Goal: Information Seeking & Learning: Check status

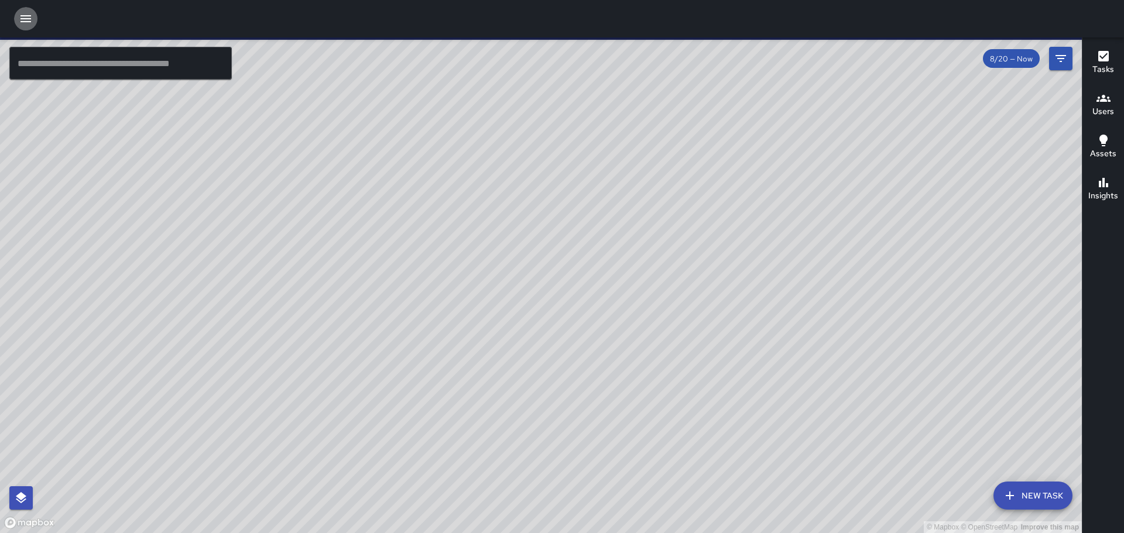
click at [26, 22] on icon "button" at bounding box center [25, 18] width 11 height 7
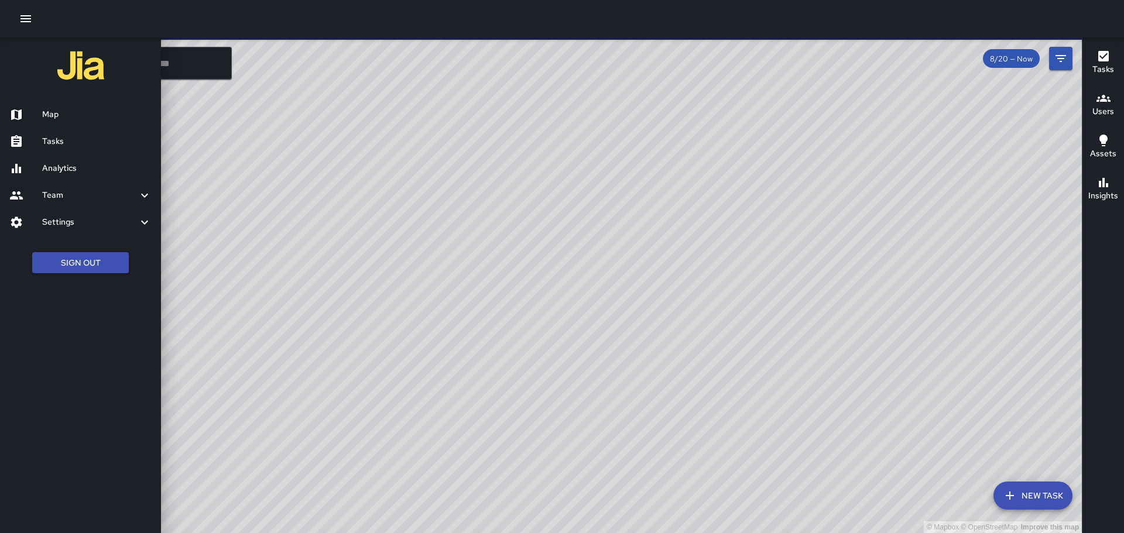
click at [53, 115] on h6 "Map" at bounding box center [96, 114] width 109 height 13
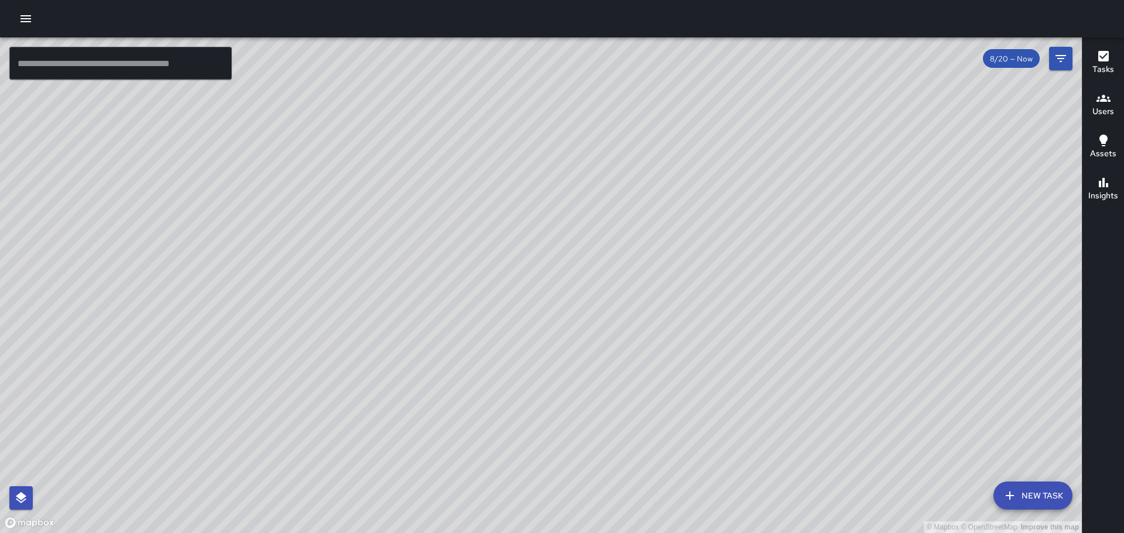
click at [399, 265] on div "© Mapbox © OpenStreetMap Improve this map" at bounding box center [541, 285] width 1082 height 496
drag, startPoint x: 670, startPoint y: 414, endPoint x: 582, endPoint y: 64, distance: 360.4
click at [582, 64] on div "© Mapbox © OpenStreetMap Improve this map" at bounding box center [541, 285] width 1082 height 496
drag, startPoint x: 743, startPoint y: 336, endPoint x: 738, endPoint y: 310, distance: 27.0
click at [738, 310] on div "© Mapbox © OpenStreetMap Improve this map" at bounding box center [541, 285] width 1082 height 496
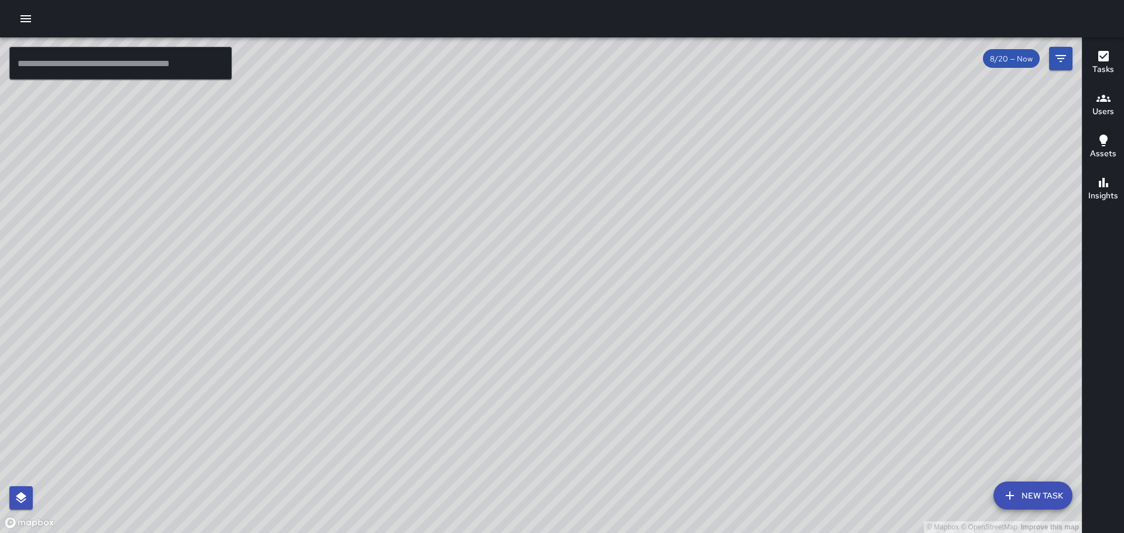
drag, startPoint x: 678, startPoint y: 139, endPoint x: 698, endPoint y: 174, distance: 40.1
click at [698, 174] on div "© Mapbox © OpenStreetMap Improve this map" at bounding box center [541, 285] width 1082 height 496
drag, startPoint x: 694, startPoint y: 351, endPoint x: 662, endPoint y: 177, distance: 177.4
click at [662, 177] on div "© Mapbox © OpenStreetMap Improve this map" at bounding box center [541, 285] width 1082 height 496
drag, startPoint x: 743, startPoint y: 348, endPoint x: 739, endPoint y: 282, distance: 66.9
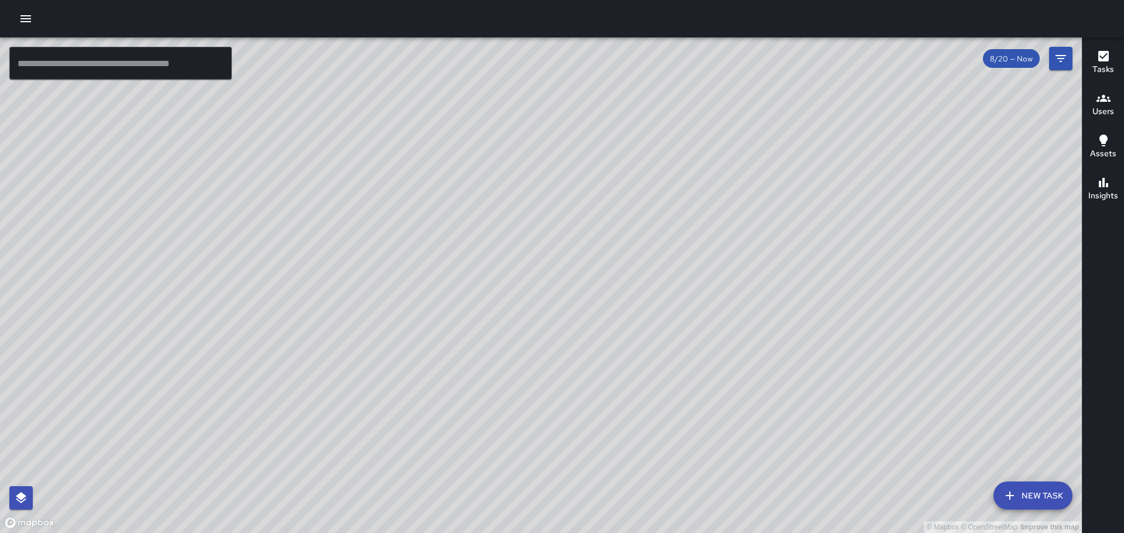
click at [739, 282] on div "© Mapbox © OpenStreetMap Improve this map" at bounding box center [541, 285] width 1082 height 496
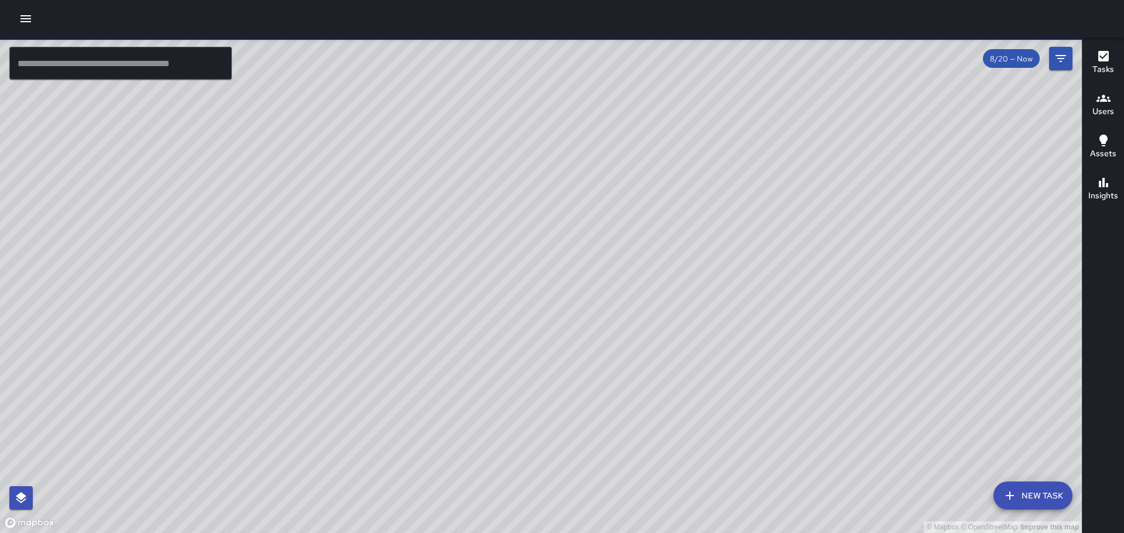
drag, startPoint x: 534, startPoint y: 382, endPoint x: 624, endPoint y: 281, distance: 135.2
click at [624, 282] on div "© Mapbox © OpenStreetMap Improve this map" at bounding box center [541, 285] width 1082 height 496
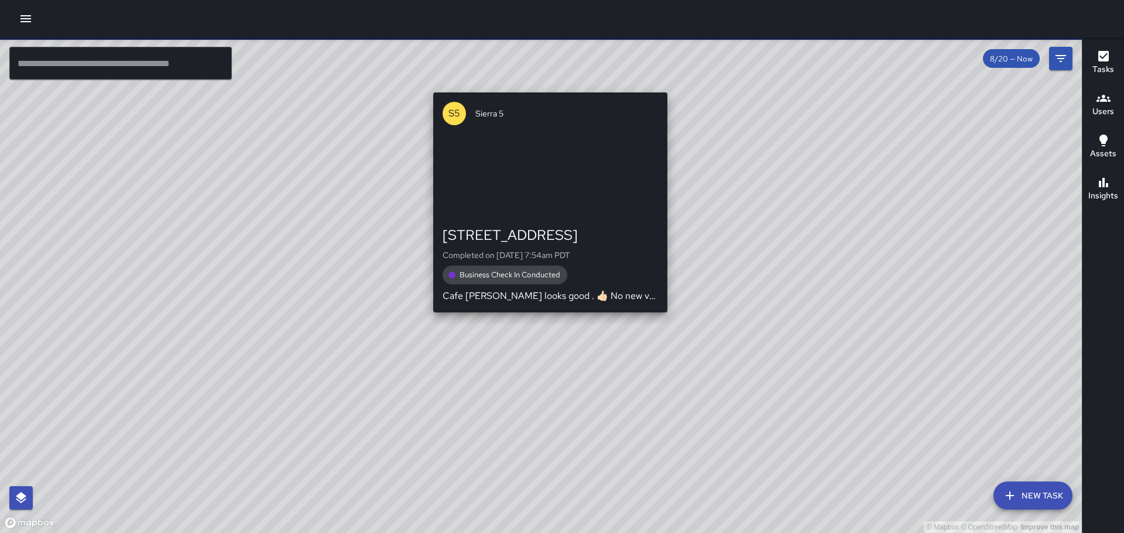
drag, startPoint x: 523, startPoint y: 381, endPoint x: 549, endPoint y: 319, distance: 66.4
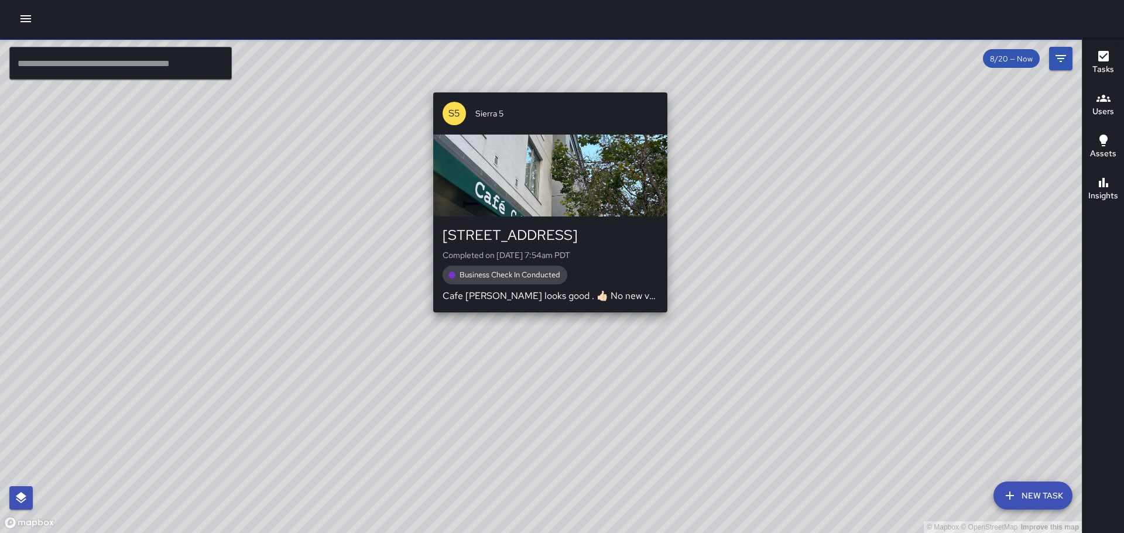
click at [549, 319] on div "© Mapbox © OpenStreetMap Improve this map S5 Sierra 5 988 Broadway Completed on…" at bounding box center [541, 285] width 1082 height 496
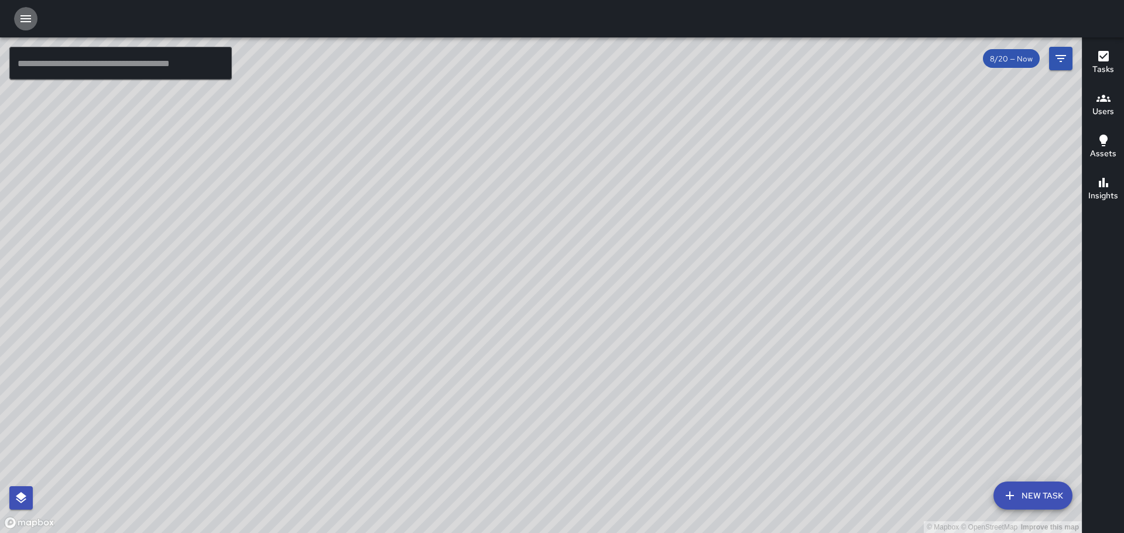
click at [22, 16] on icon "button" at bounding box center [25, 18] width 11 height 7
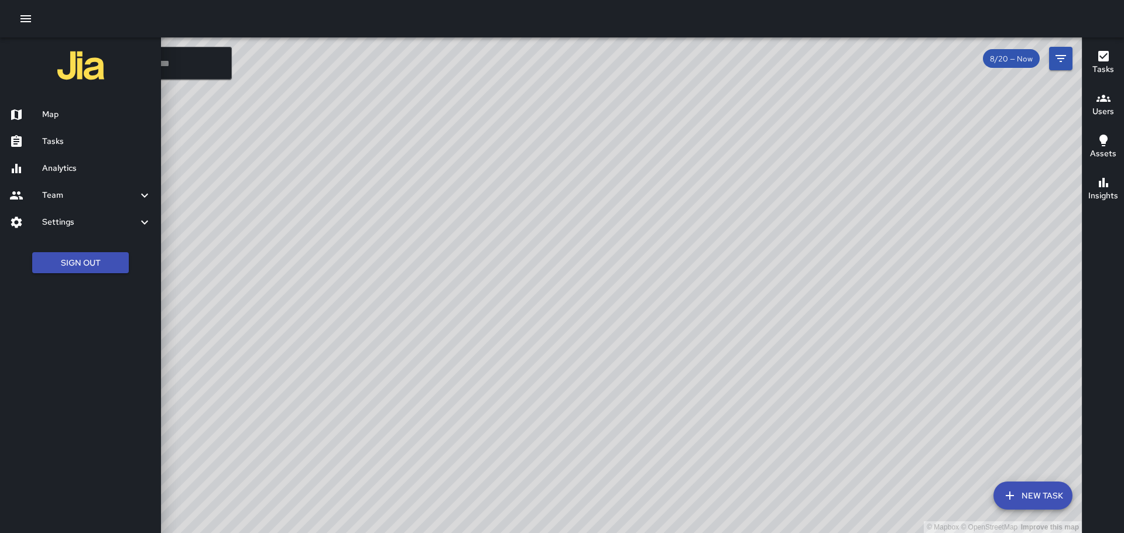
click at [74, 142] on h6 "Tasks" at bounding box center [96, 141] width 109 height 13
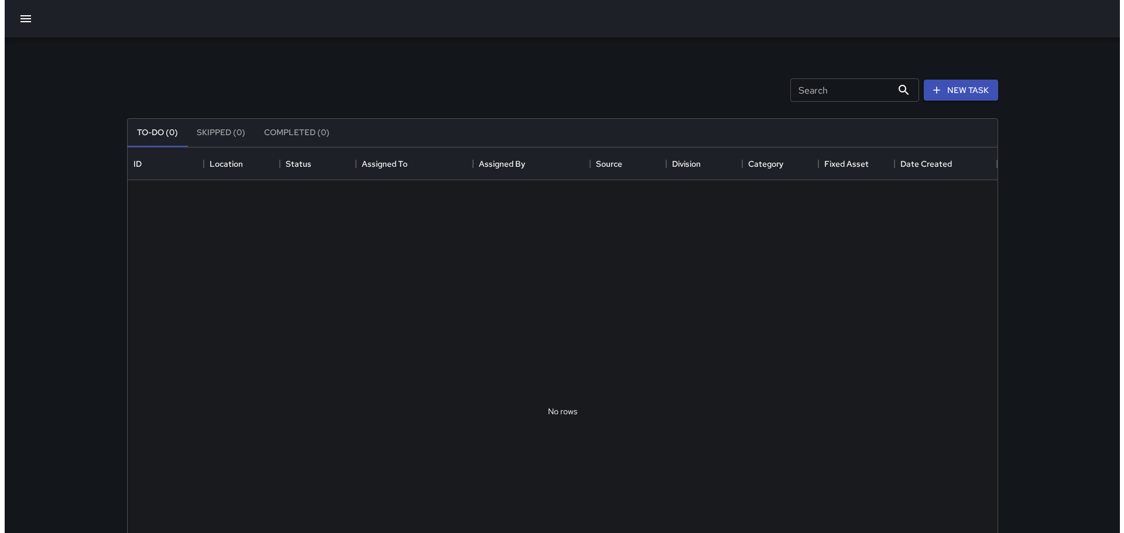
scroll to position [487, 861]
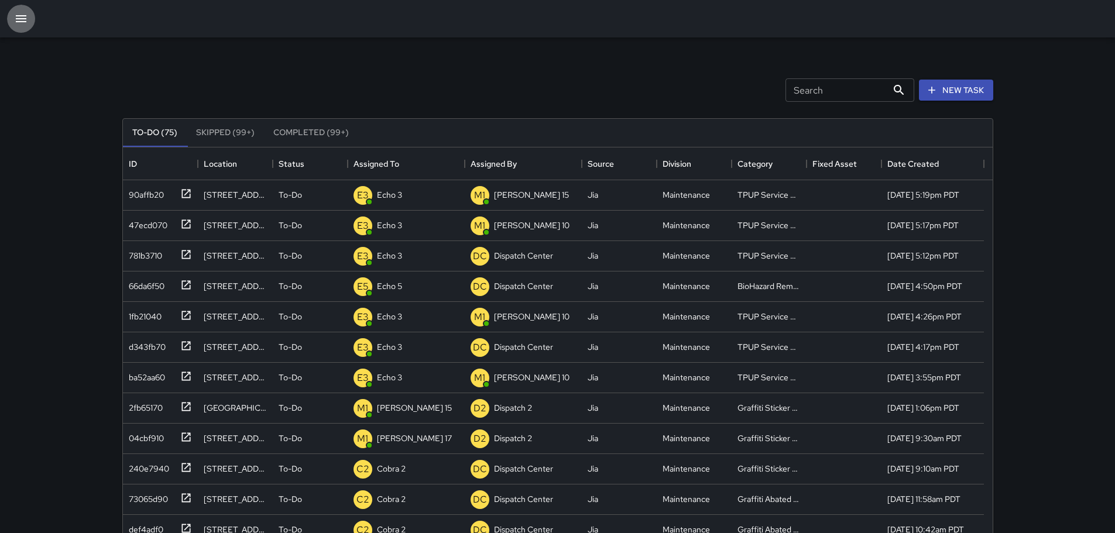
click at [23, 20] on icon "button" at bounding box center [21, 19] width 14 height 14
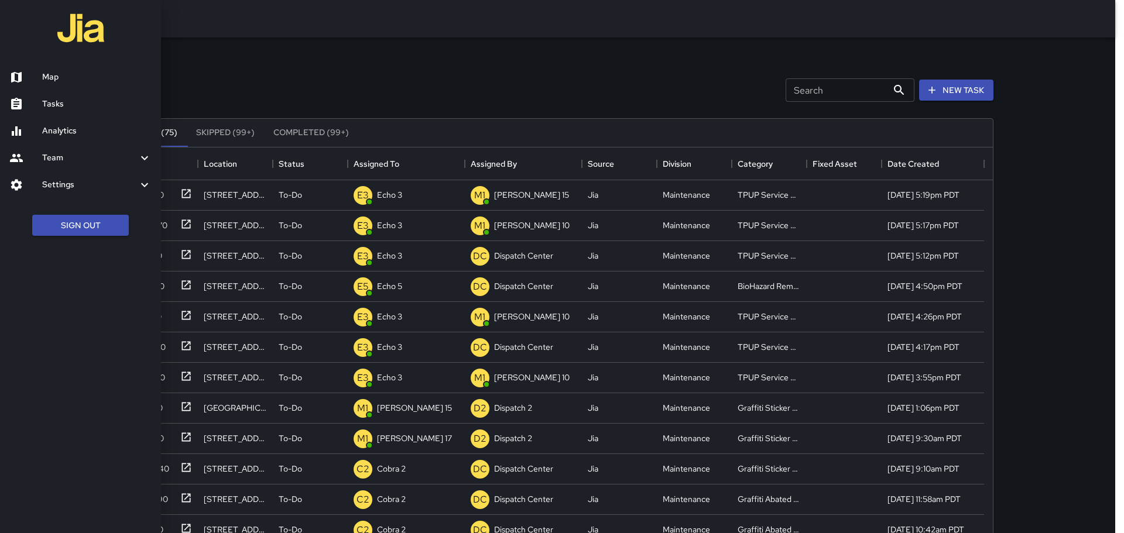
click at [43, 75] on h6 "Map" at bounding box center [96, 77] width 109 height 13
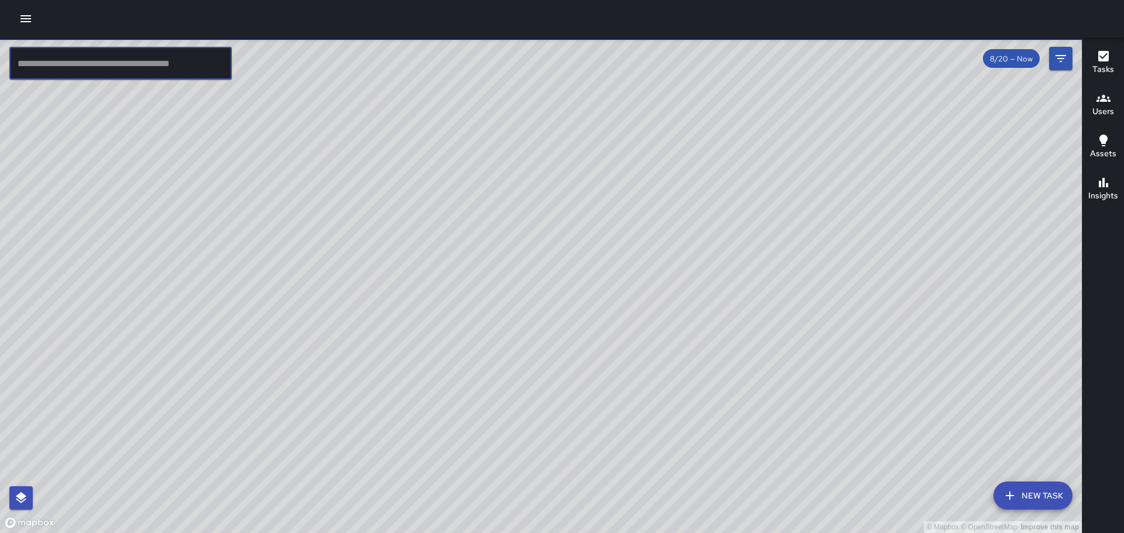
click at [176, 67] on input "text" at bounding box center [120, 63] width 222 height 33
click at [1059, 57] on icon "Filters" at bounding box center [1061, 59] width 14 height 14
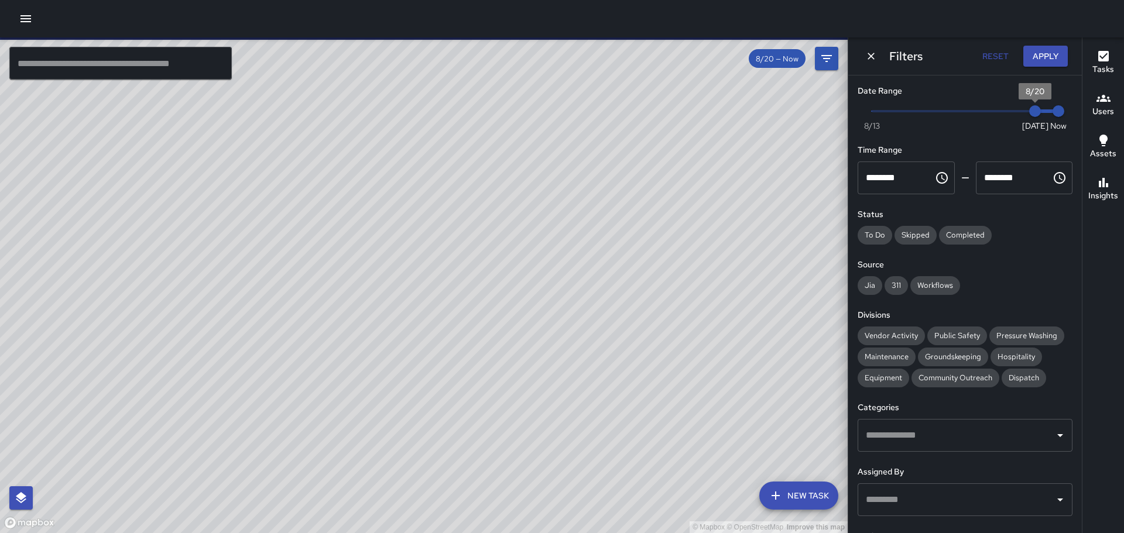
type input "*"
click at [1013, 108] on span "Now [DATE] [DATE] 5:28 pm" at bounding box center [965, 111] width 187 height 18
click at [159, 64] on input "text" at bounding box center [120, 63] width 222 height 33
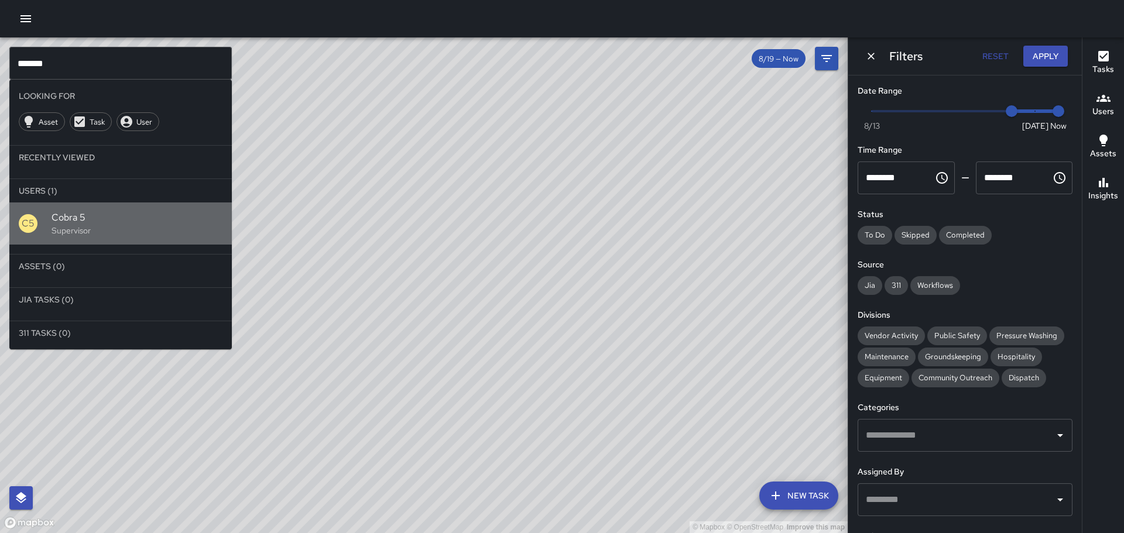
click at [90, 215] on span "Cobra 5" at bounding box center [137, 218] width 171 height 14
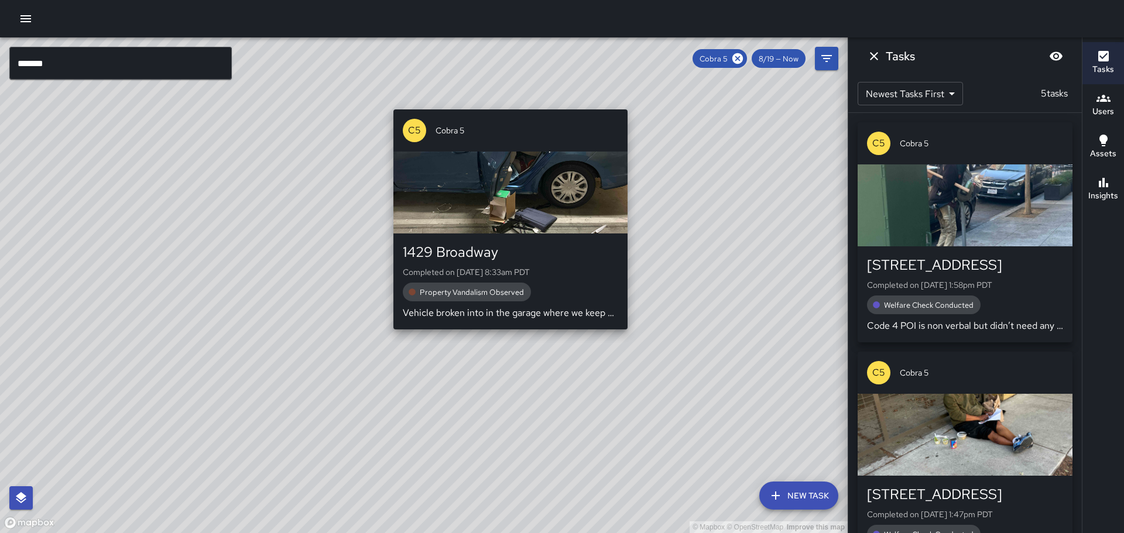
click at [390, 335] on div "© Mapbox © OpenStreetMap Improve this map C5 Cobra 5 1429 Broadway Completed on…" at bounding box center [424, 285] width 848 height 496
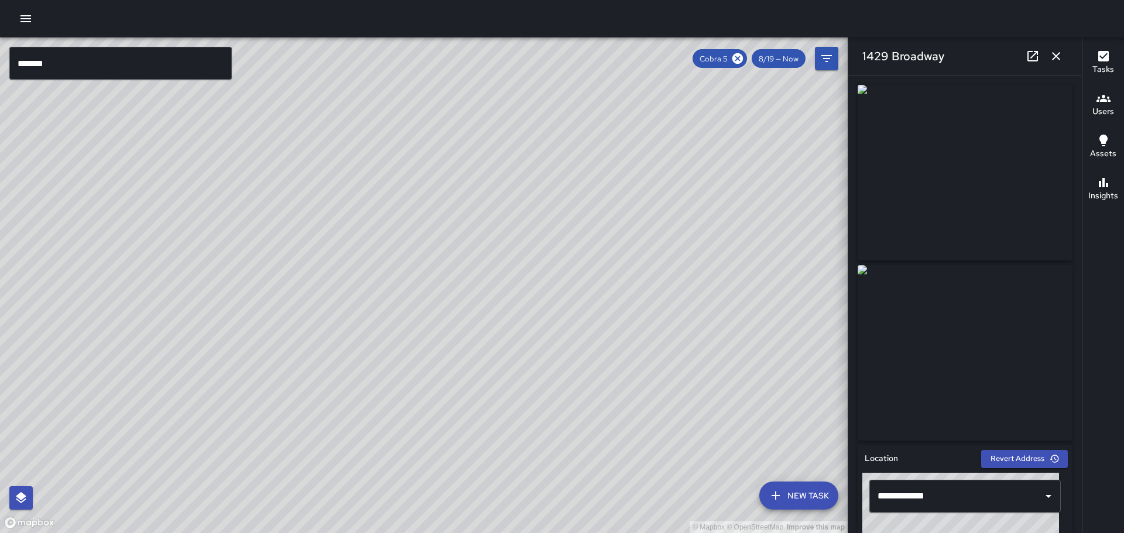
click at [1057, 53] on icon "button" at bounding box center [1056, 56] width 14 height 14
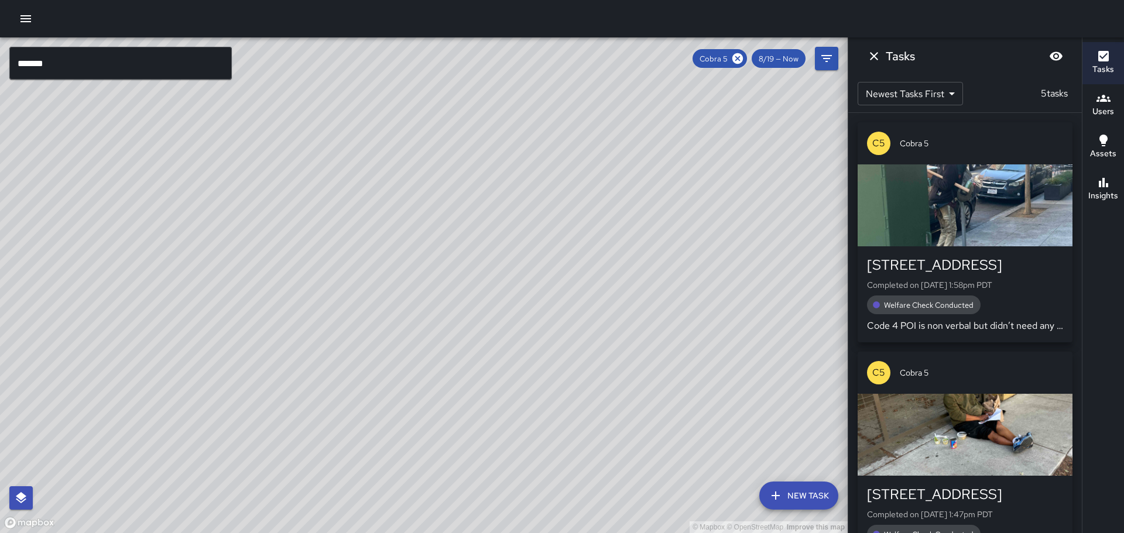
click at [733, 311] on div "© Mapbox © OpenStreetMap Improve this map" at bounding box center [424, 285] width 848 height 496
click at [739, 56] on icon at bounding box center [737, 58] width 11 height 11
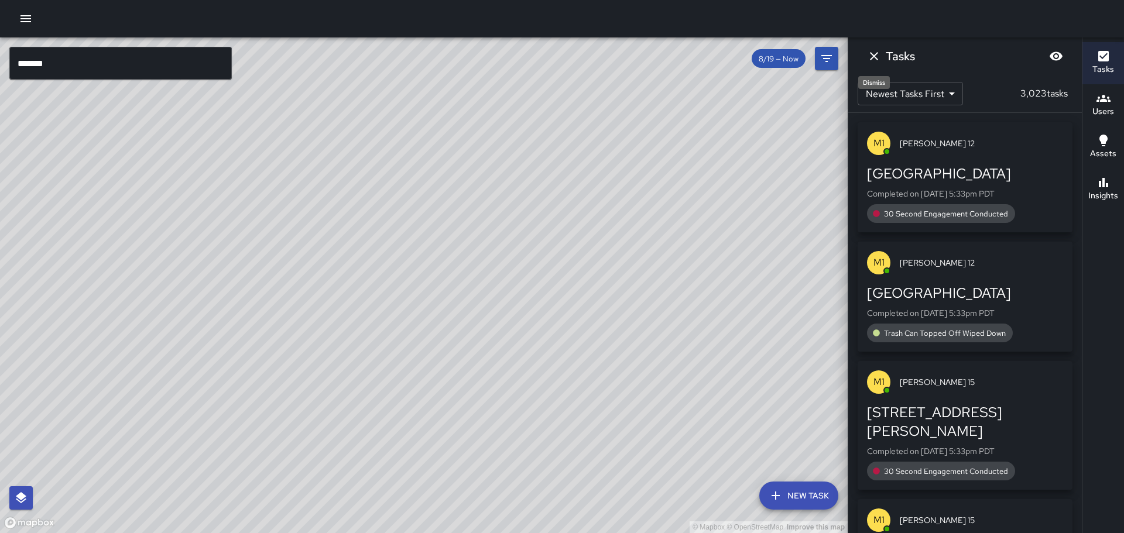
click at [873, 52] on icon "Dismiss" at bounding box center [874, 56] width 14 height 14
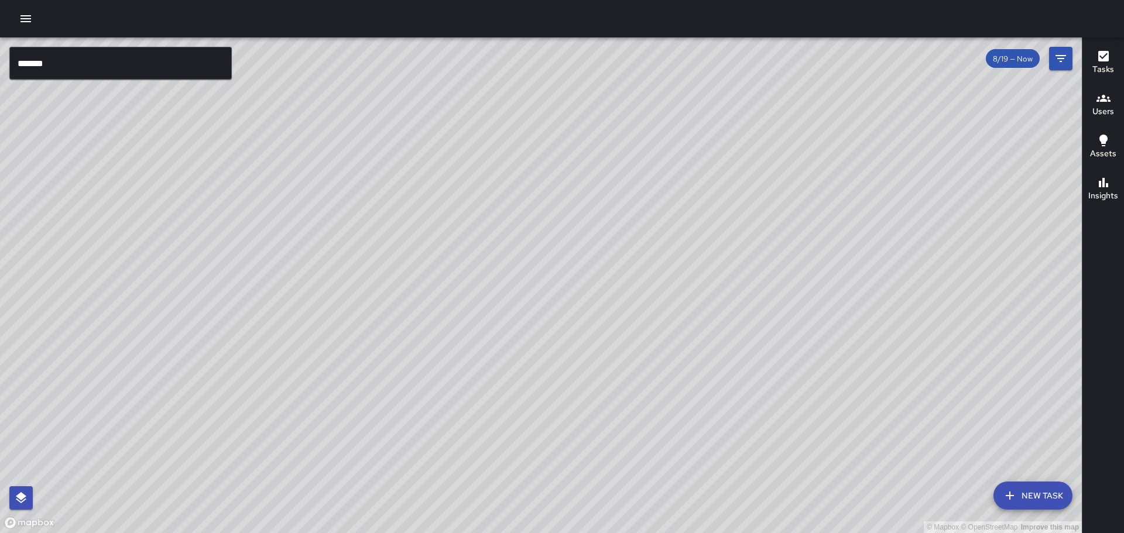
drag, startPoint x: 713, startPoint y: 167, endPoint x: 604, endPoint y: 173, distance: 109.0
click at [605, 174] on div "© Mapbox © OpenStreetMap Improve this map" at bounding box center [541, 285] width 1082 height 496
drag, startPoint x: 774, startPoint y: 167, endPoint x: 666, endPoint y: 344, distance: 206.5
click at [666, 344] on div "© Mapbox © OpenStreetMap Improve this map" at bounding box center [541, 285] width 1082 height 496
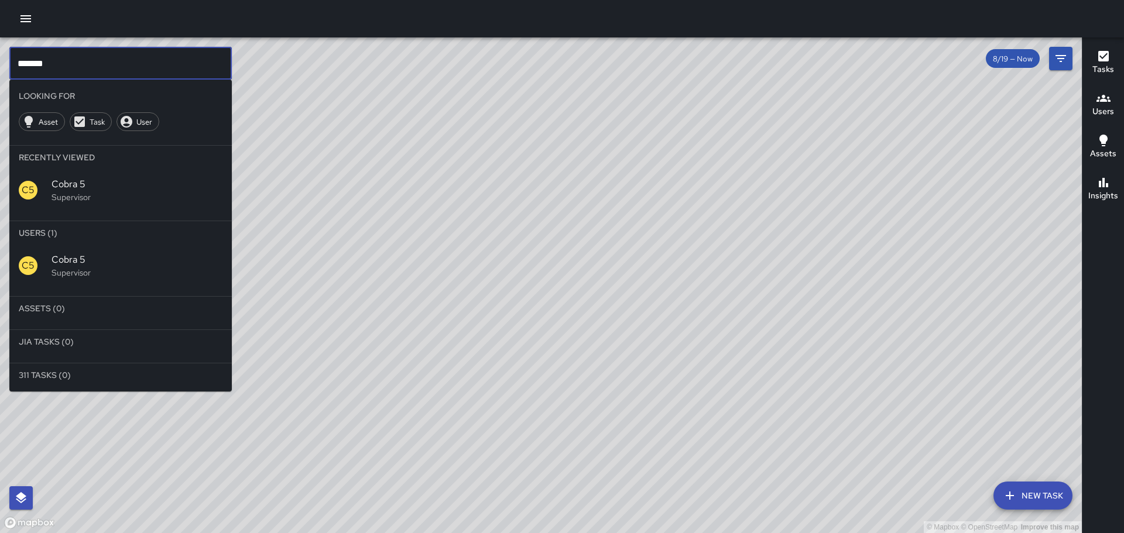
click at [93, 60] on input "*******" at bounding box center [120, 63] width 222 height 33
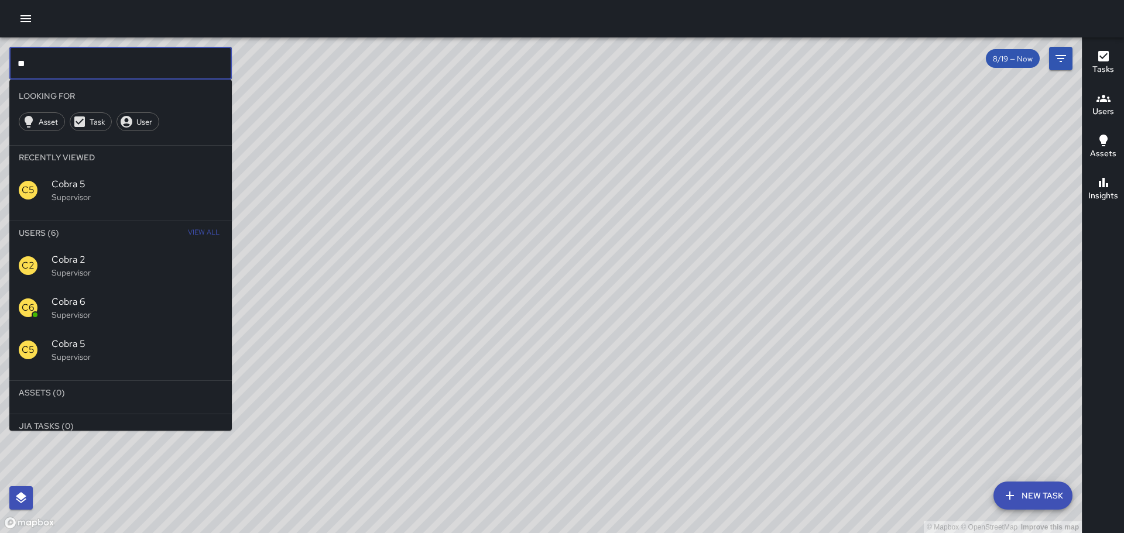
type input "*"
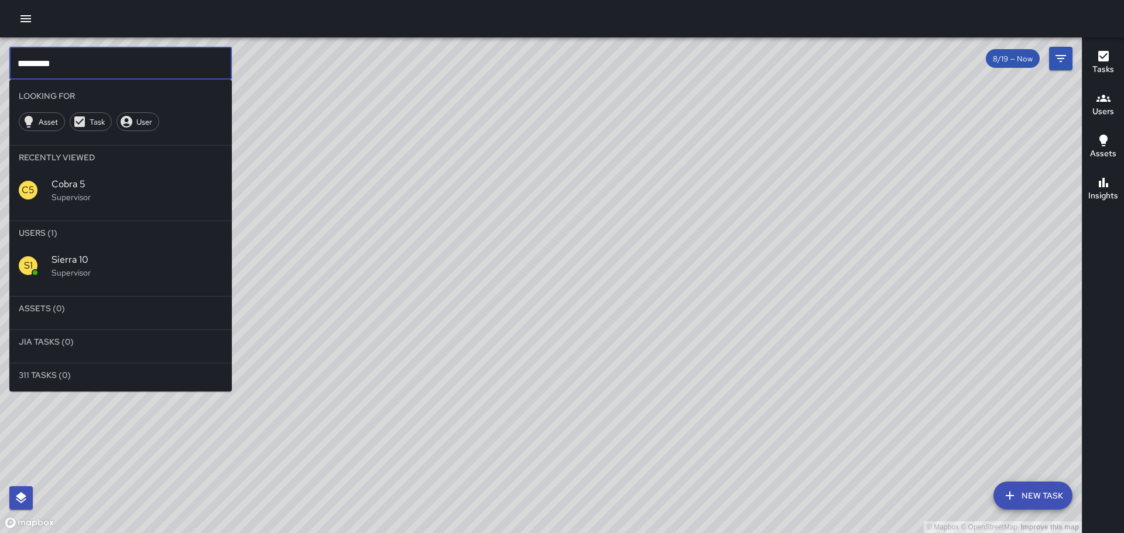
type input "*********"
click at [131, 264] on span "Sierra 10" at bounding box center [137, 260] width 171 height 14
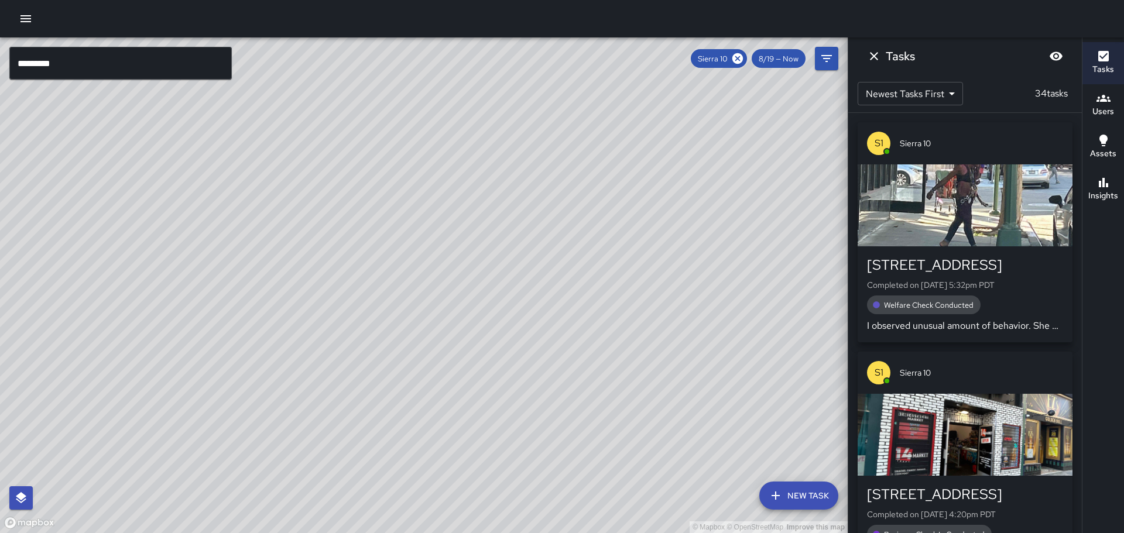
drag, startPoint x: 583, startPoint y: 221, endPoint x: 599, endPoint y: 186, distance: 38.8
click at [599, 186] on div "© Mapbox © OpenStreetMap Improve this map" at bounding box center [424, 285] width 848 height 496
click at [967, 196] on div "button" at bounding box center [965, 206] width 215 height 82
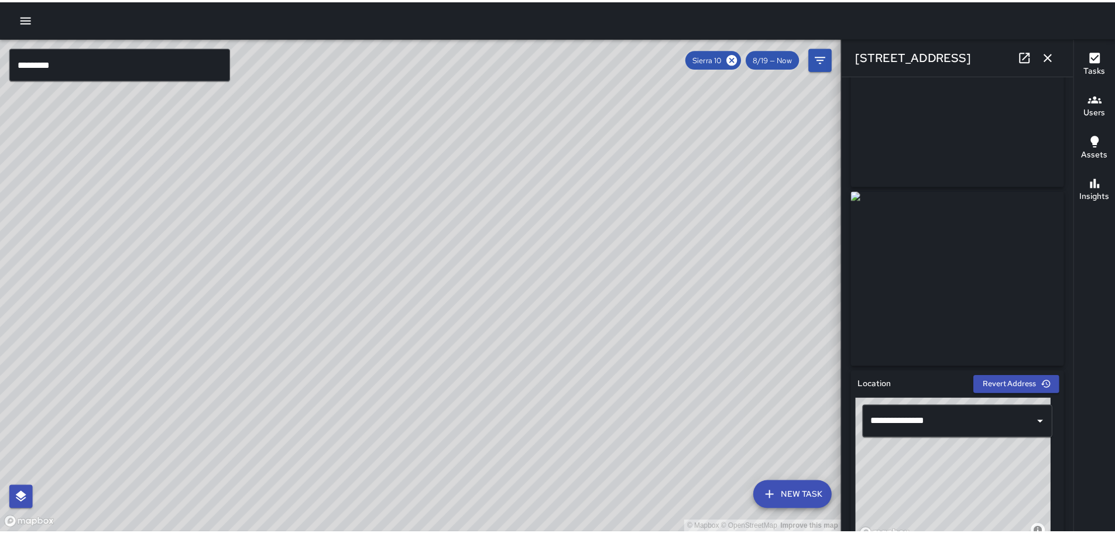
scroll to position [69, 0]
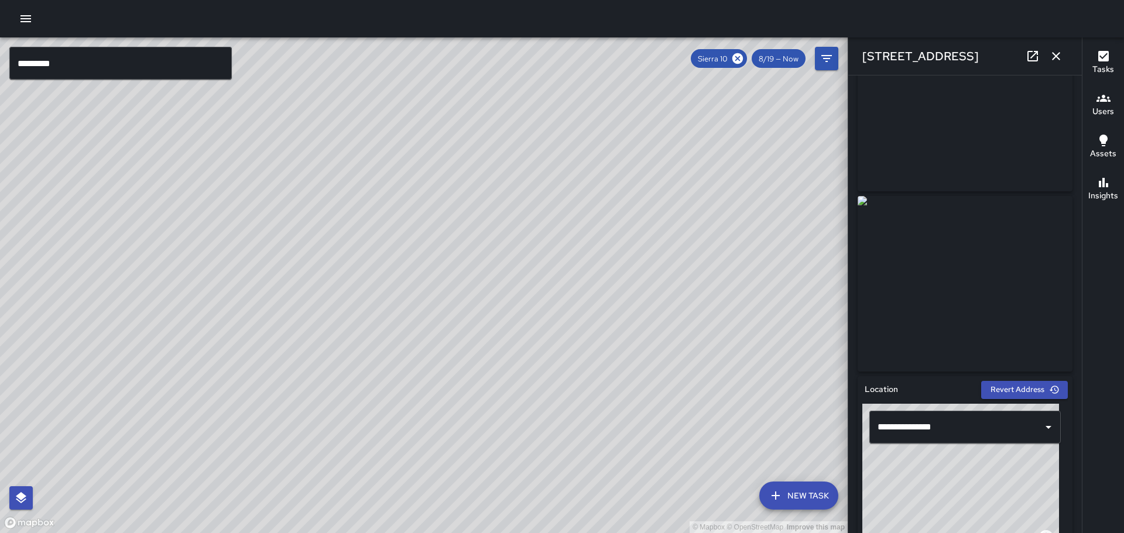
drag, startPoint x: 1055, startPoint y: 53, endPoint x: 1050, endPoint y: 50, distance: 6.5
click at [1056, 53] on icon "button" at bounding box center [1056, 56] width 14 height 14
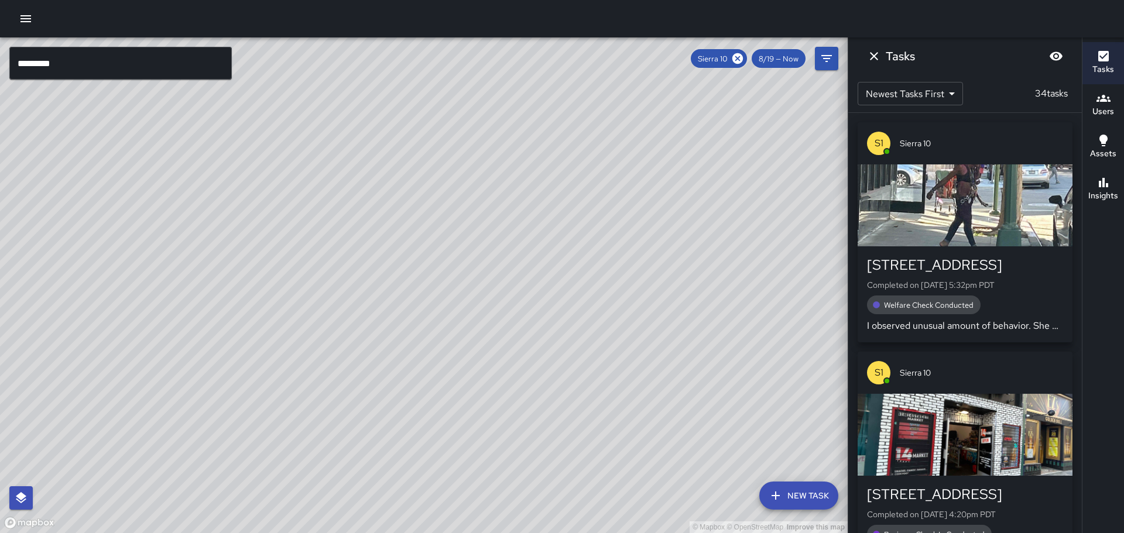
click at [25, 28] on button "button" at bounding box center [25, 18] width 23 height 23
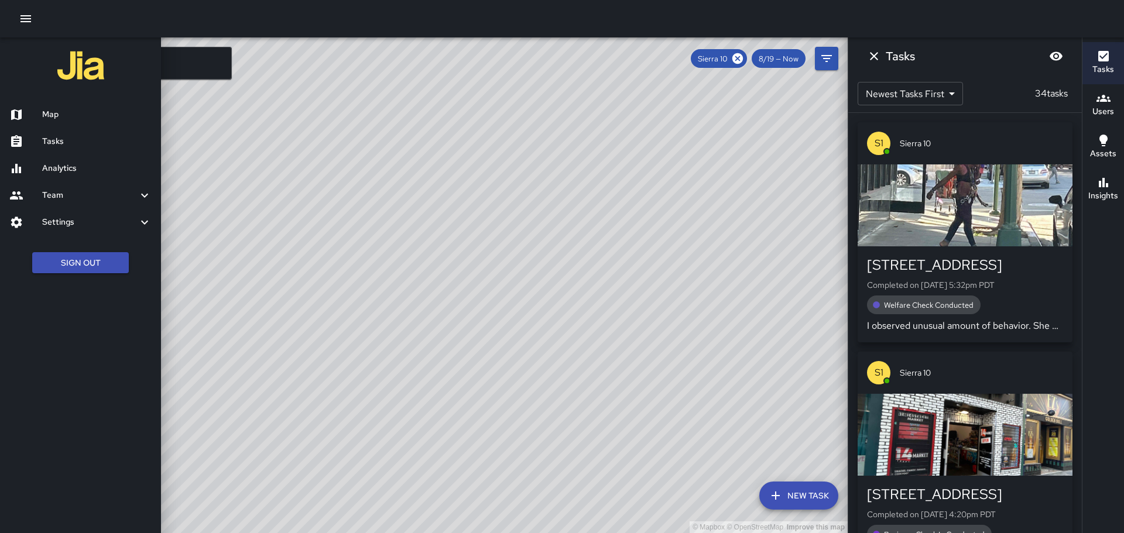
click at [66, 114] on h6 "Map" at bounding box center [96, 114] width 109 height 13
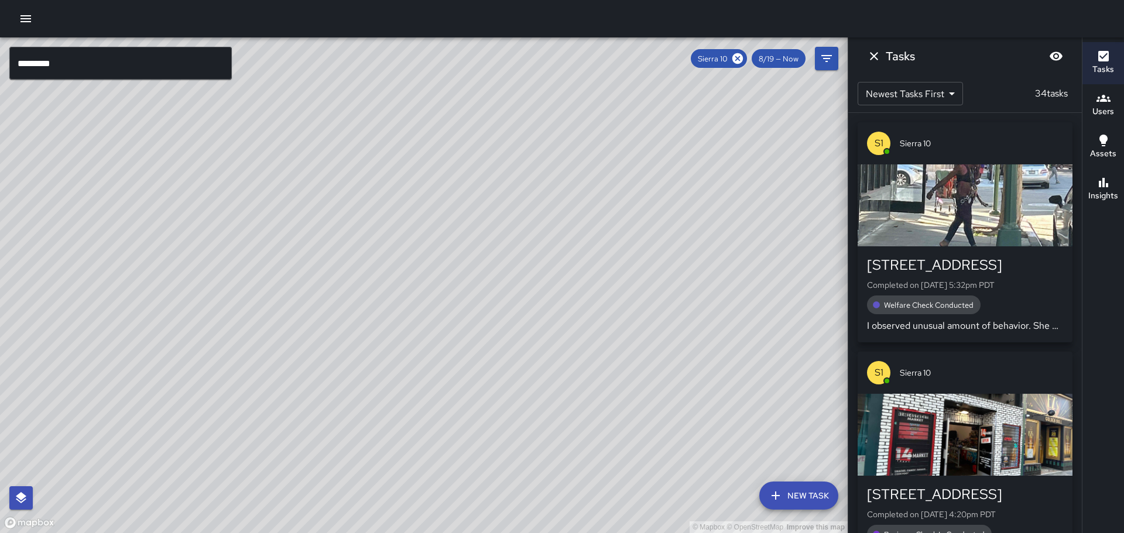
click at [27, 18] on icon "button" at bounding box center [25, 18] width 11 height 7
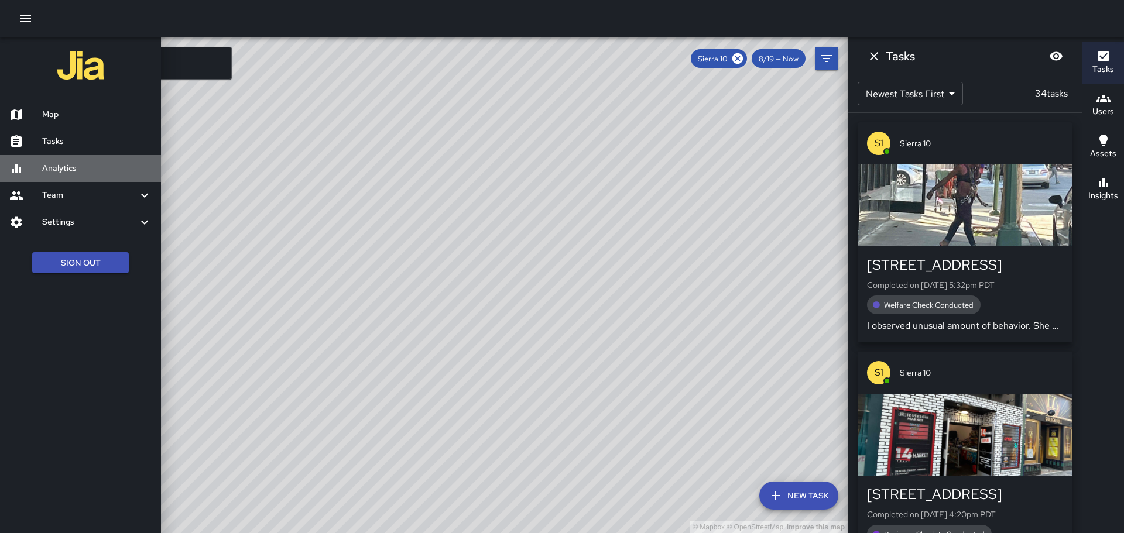
click at [66, 169] on h6 "Analytics" at bounding box center [96, 168] width 109 height 13
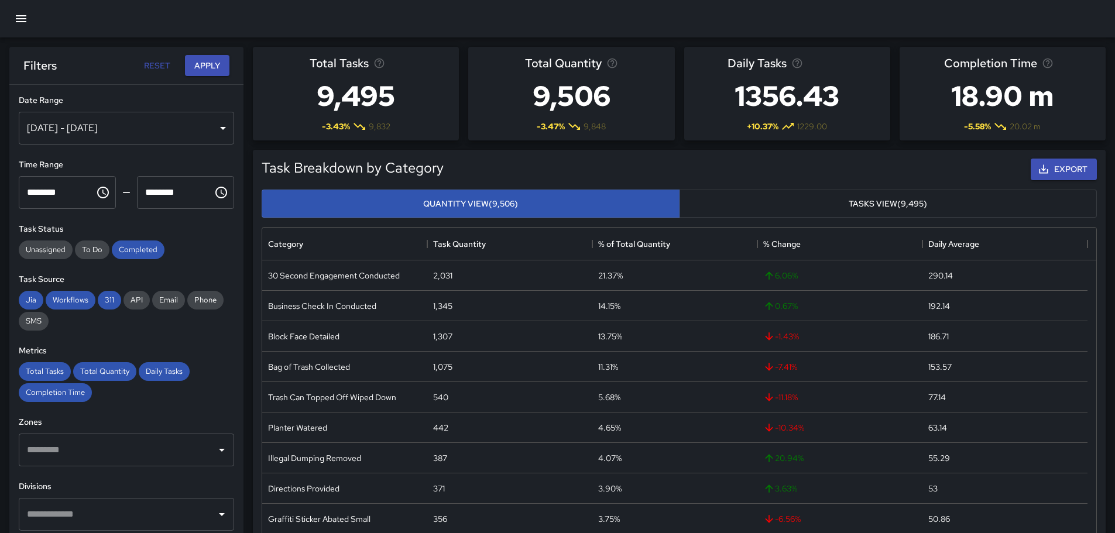
click at [136, 138] on div "[DATE] - [DATE]" at bounding box center [126, 128] width 215 height 33
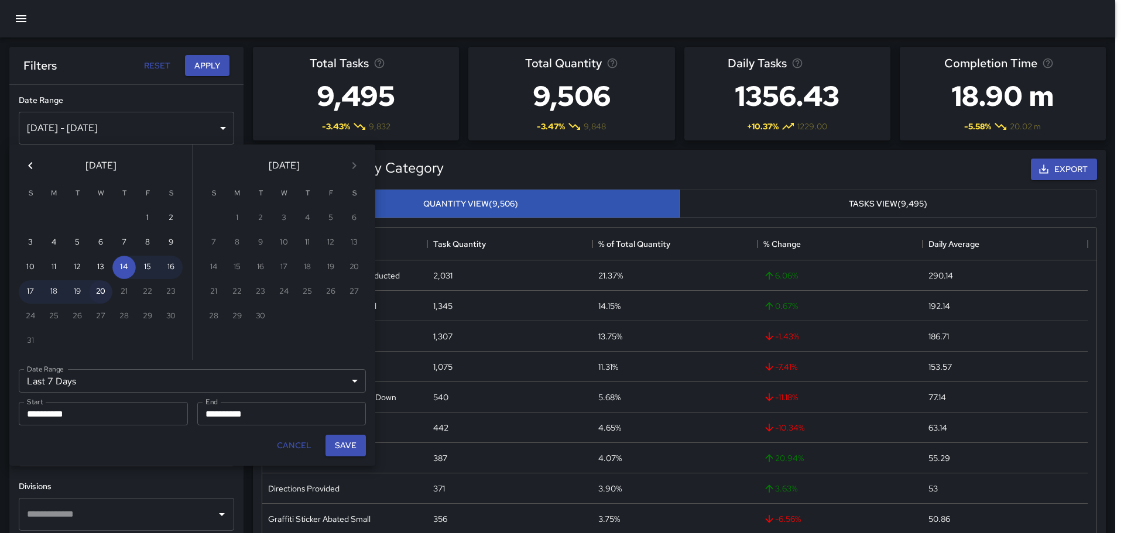
click at [102, 301] on button "20" at bounding box center [100, 291] width 23 height 23
type input "******"
type input "**********"
click at [102, 301] on button "20" at bounding box center [100, 291] width 23 height 23
click at [347, 440] on button "Save" at bounding box center [345, 446] width 40 height 22
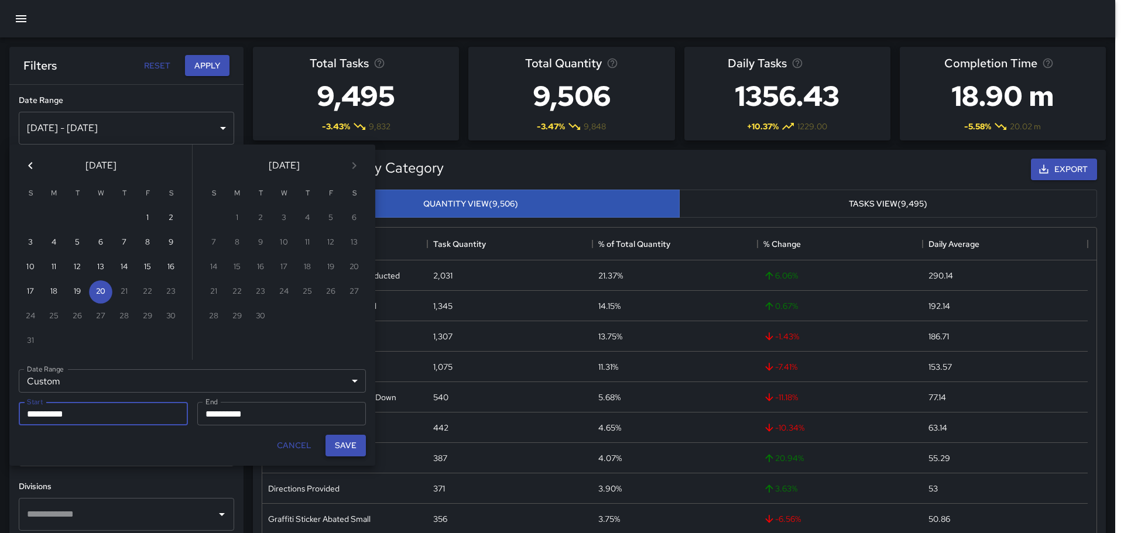
type input "**********"
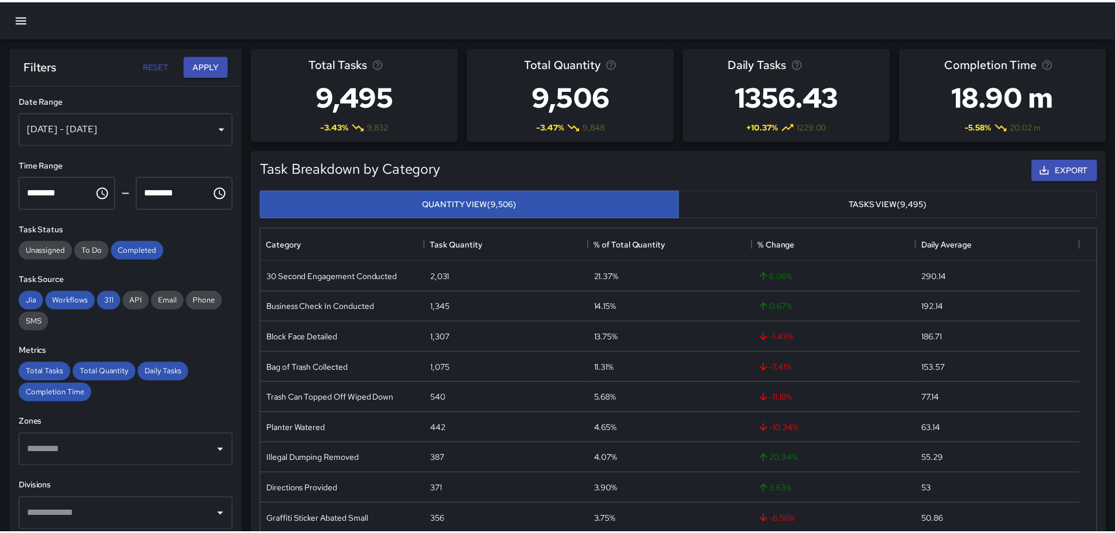
scroll to position [9, 9]
